Goal: Task Accomplishment & Management: Manage account settings

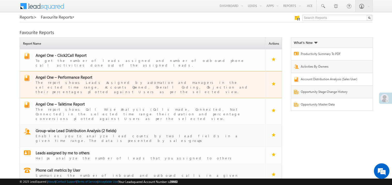
click at [70, 75] on span "Angel One – Performance Report" at bounding box center [64, 77] width 57 height 5
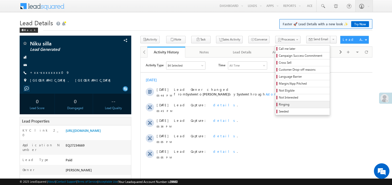
click at [279, 104] on span "Ringing" at bounding box center [303, 104] width 49 height 5
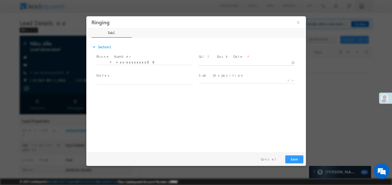
click at [209, 61] on body "Ringing ×" at bounding box center [195, 83] width 219 height 134
type input "08/15/25 5:20 PM"
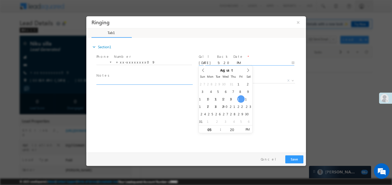
click at [130, 81] on textarea at bounding box center [144, 81] width 96 height 6
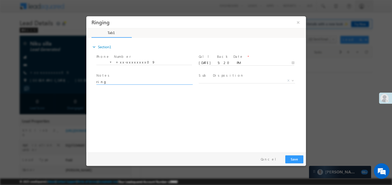
type textarea "ring"
click at [291, 159] on button "Save" at bounding box center [294, 159] width 18 height 8
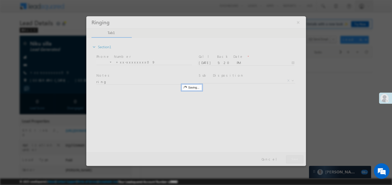
click at [291, 159] on div at bounding box center [195, 91] width 219 height 150
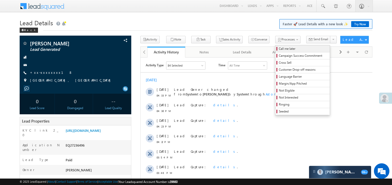
click at [279, 49] on span "Call me later" at bounding box center [303, 48] width 49 height 5
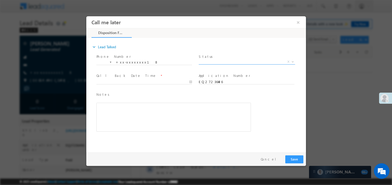
click at [212, 62] on span "X" at bounding box center [246, 61] width 96 height 5
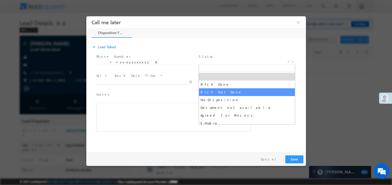
select select "Pitch Not Done"
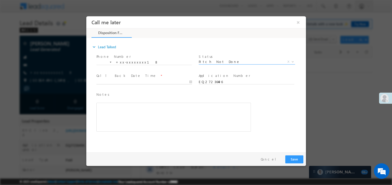
click at [109, 83] on body "Call me later ×" at bounding box center [195, 83] width 219 height 134
type input "08/15/25 5:20 PM"
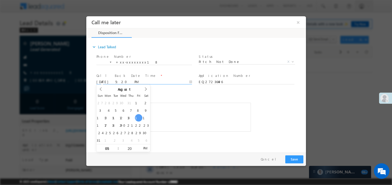
click at [187, 104] on div "Rich Text Editor, 40788eee-0fb2-11ec-a811-0adc8a9d82c2__tab1__section1__Notes__…" at bounding box center [173, 117] width 154 height 29
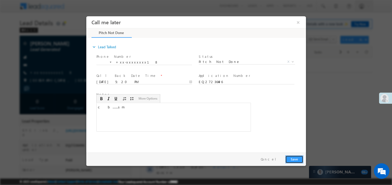
click at [300, 162] on button "Save" at bounding box center [294, 159] width 18 height 8
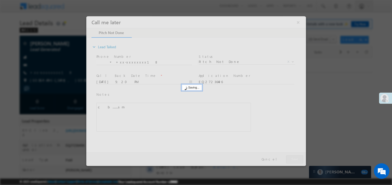
click at [300, 162] on div at bounding box center [195, 91] width 219 height 150
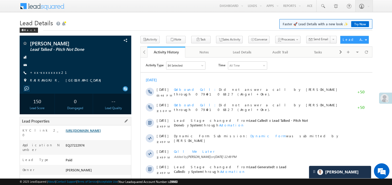
click at [101, 133] on link "[URL][DOMAIN_NAME]" at bounding box center [83, 130] width 35 height 4
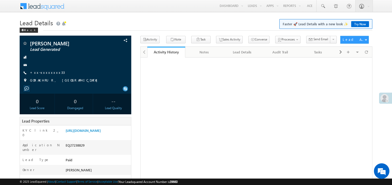
click at [0, 0] on span "Call me later" at bounding box center [0, 0] width 0 height 0
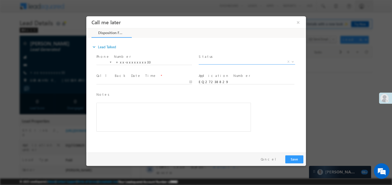
click at [206, 60] on span "X" at bounding box center [246, 61] width 96 height 5
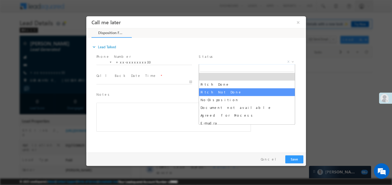
select select "Pitch Not Done"
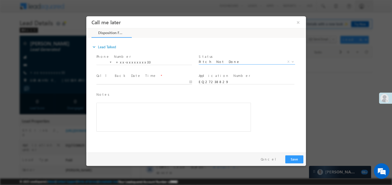
click at [109, 83] on body "Call me later ×" at bounding box center [195, 83] width 219 height 134
type input "[DATE] 5:25 PM"
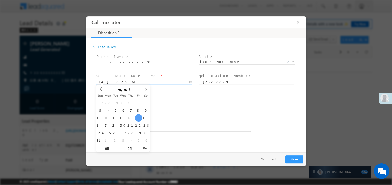
click at [190, 116] on div "Rich Text Editor, 40788eee-0fb2-11ec-a811-0adc8a9d82c2__tab1__section1__Notes__…" at bounding box center [173, 117] width 154 height 29
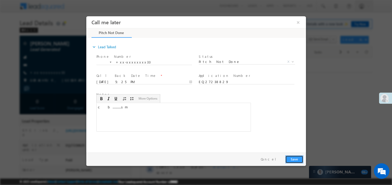
click at [294, 158] on button "Save" at bounding box center [294, 159] width 18 height 8
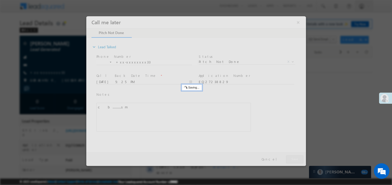
click at [294, 158] on div at bounding box center [195, 91] width 219 height 150
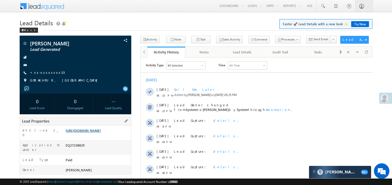
click at [94, 133] on link "[URL][DOMAIN_NAME]" at bounding box center [83, 130] width 35 height 4
click at [50, 73] on link "+xx-xxxxxxxx33" at bounding box center [47, 72] width 35 height 4
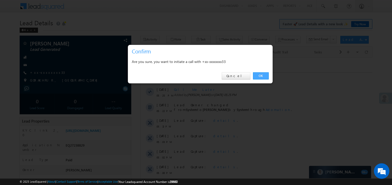
click at [261, 76] on link "OK" at bounding box center [261, 75] width 16 height 7
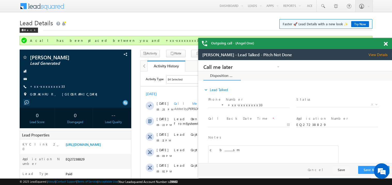
click at [385, 45] on span at bounding box center [385, 44] width 4 height 4
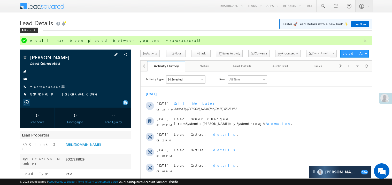
click at [48, 88] on link "+xx-xxxxxxxx33" at bounding box center [47, 86] width 35 height 4
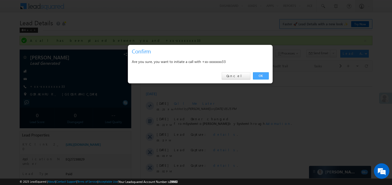
click at [263, 78] on link "OK" at bounding box center [261, 75] width 16 height 7
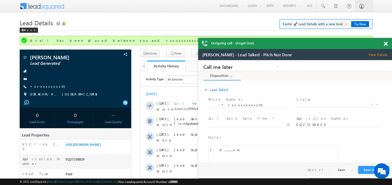
click at [387, 44] on span at bounding box center [385, 44] width 4 height 4
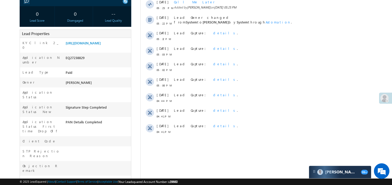
scroll to position [134, 0]
